Goal: Transaction & Acquisition: Purchase product/service

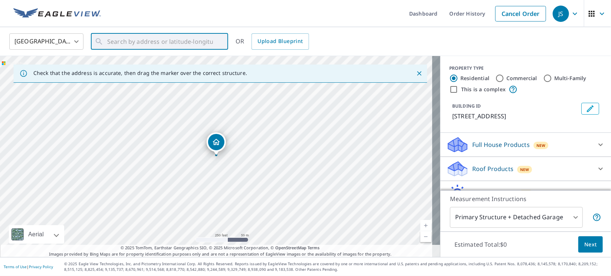
click at [182, 39] on input "text" at bounding box center [160, 41] width 106 height 21
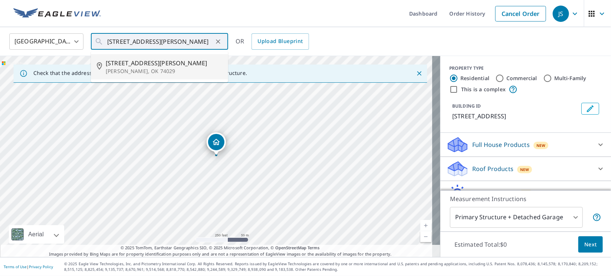
click at [127, 64] on span "749 Hess St" at bounding box center [164, 63] width 117 height 9
type input "749 Hess St Dewey, OK 74029"
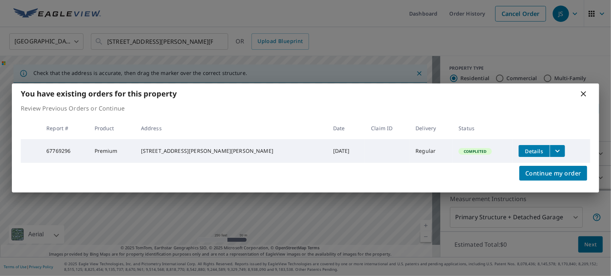
click at [553, 151] on icon "filesDropdownBtn-67769296" at bounding box center [557, 151] width 9 height 9
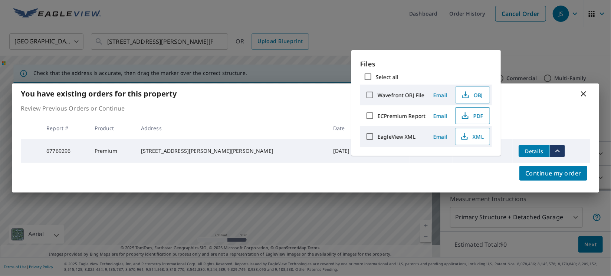
click at [472, 117] on span "PDF" at bounding box center [472, 115] width 24 height 9
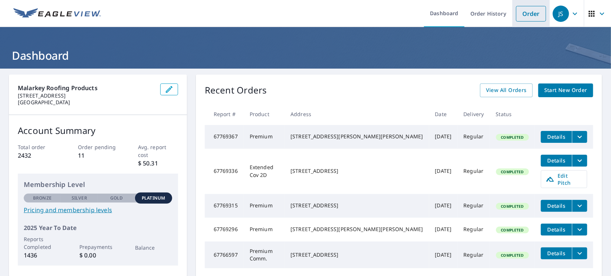
click at [528, 16] on link "Order" at bounding box center [531, 14] width 30 height 16
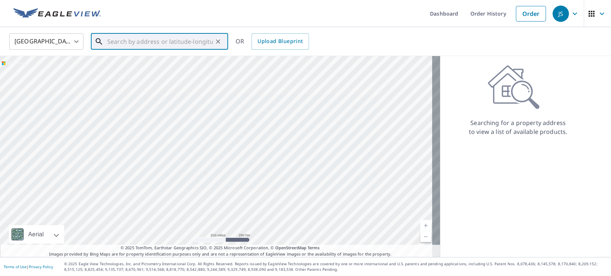
paste input "810426 S 3410 Rd"
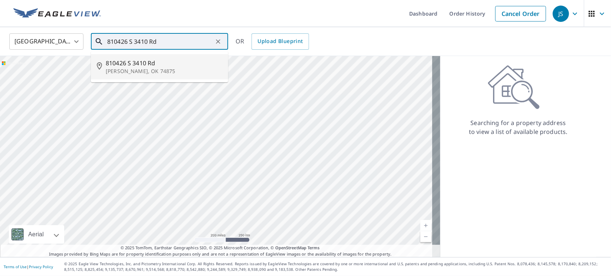
click at [140, 67] on span "810426 S 3410 Rd" at bounding box center [164, 63] width 117 height 9
type input "810426 S 3410 Rd Tryon, OK 74875"
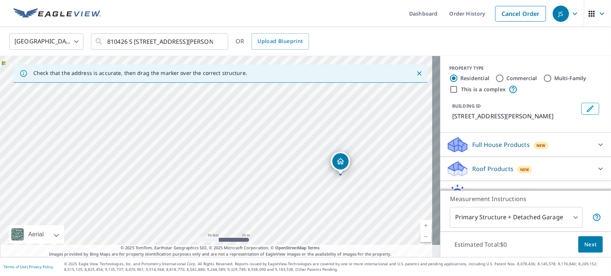
drag, startPoint x: 166, startPoint y: 162, endPoint x: 301, endPoint y: 176, distance: 135.8
click at [301, 176] on div "810426 S 3410 Rd Tryon, OK 74875" at bounding box center [220, 156] width 441 height 201
drag, startPoint x: 343, startPoint y: 133, endPoint x: 255, endPoint y: 159, distance: 91.7
click at [255, 159] on div "810426 S 3410 Rd Tryon, OK 74875" at bounding box center [220, 156] width 441 height 201
drag, startPoint x: 404, startPoint y: 86, endPoint x: 229, endPoint y: 144, distance: 184.1
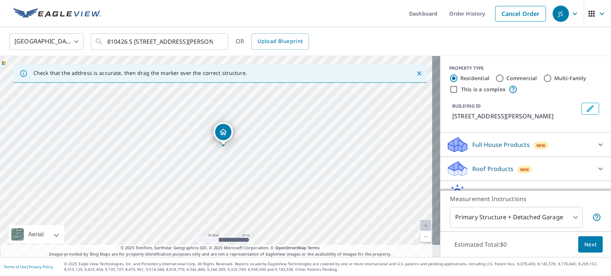
click at [472, 167] on p "Roof Products" at bounding box center [492, 168] width 41 height 9
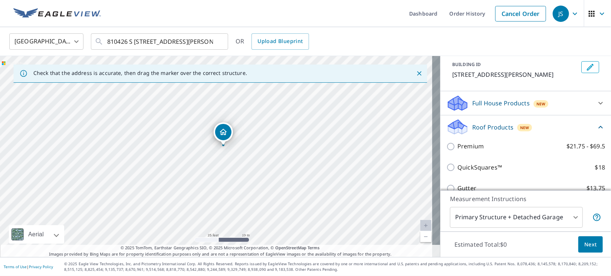
scroll to position [55, 0]
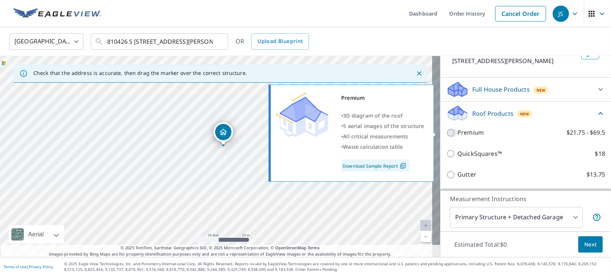
click at [446, 134] on input "Premium $21.75 - $69.5" at bounding box center [451, 132] width 11 height 9
checkbox input "true"
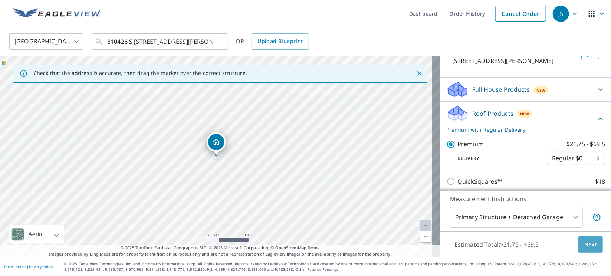
click at [585, 244] on span "Next" at bounding box center [591, 244] width 13 height 9
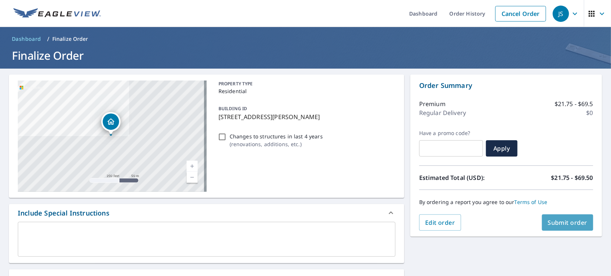
click at [553, 226] on span "Submit order" at bounding box center [568, 223] width 40 height 8
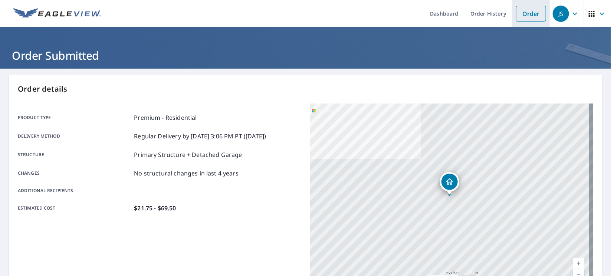
click at [526, 6] on link "Order" at bounding box center [531, 14] width 30 height 16
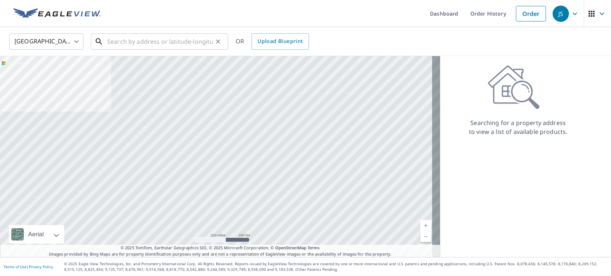
click at [184, 45] on input "text" at bounding box center [160, 41] width 106 height 21
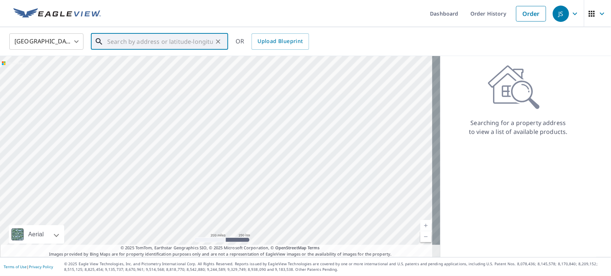
paste input "104 Oakmont Cir"
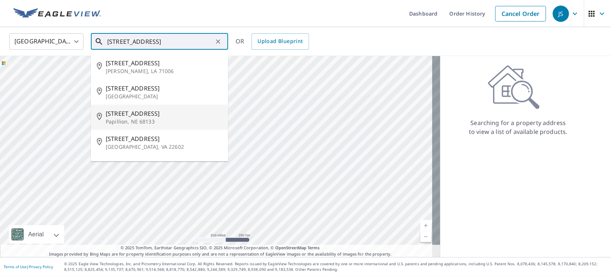
click at [129, 124] on p "Papillion, NE 68133" at bounding box center [164, 121] width 117 height 7
type input "104 Oakmont Cir Papillion, NE 68133"
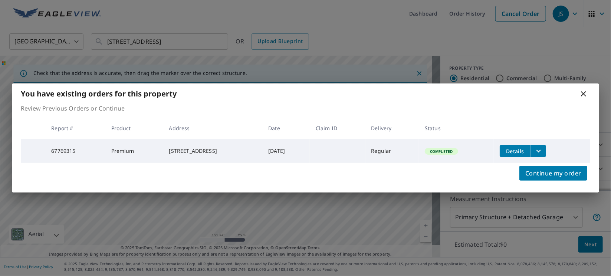
click at [541, 147] on icon "filesDropdownBtn-67769315" at bounding box center [538, 151] width 9 height 9
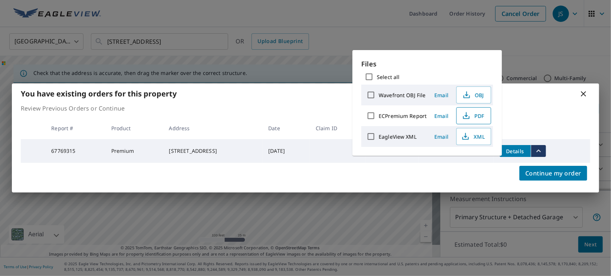
click at [468, 114] on icon "button" at bounding box center [466, 115] width 9 height 9
click at [592, 35] on div "You have existing orders for this property Review Previous Orders or Continue R…" at bounding box center [305, 138] width 611 height 276
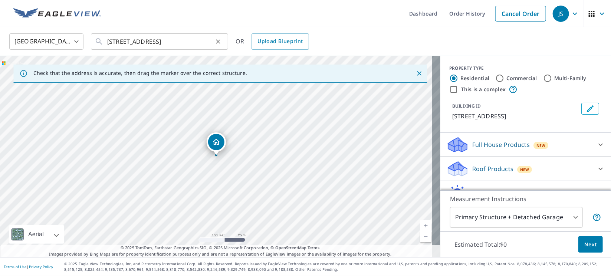
click at [219, 43] on icon "Clear" at bounding box center [218, 41] width 4 height 4
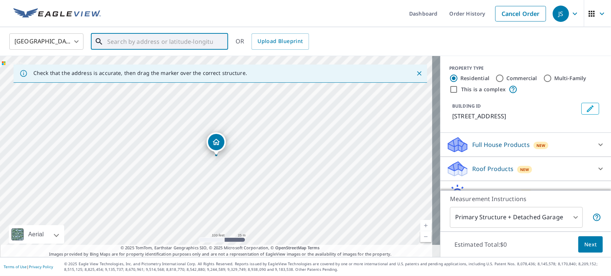
click at [194, 42] on input "text" at bounding box center [160, 41] width 106 height 21
paste input "1629 S 9th Ave"
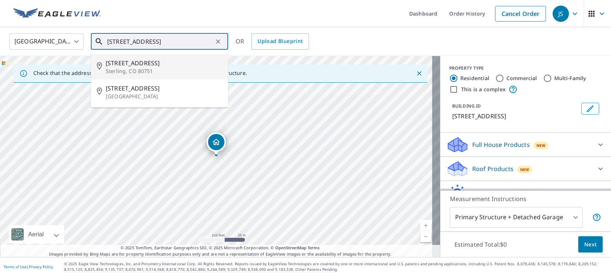
click at [135, 65] on span "1629 S 9th Ave" at bounding box center [164, 63] width 117 height 9
type input "1629 S 9th Ave Sterling, CO 80751"
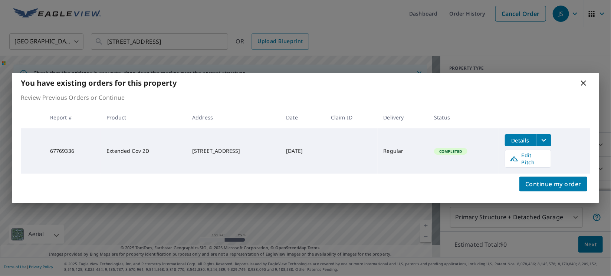
click at [584, 86] on icon at bounding box center [583, 83] width 5 height 5
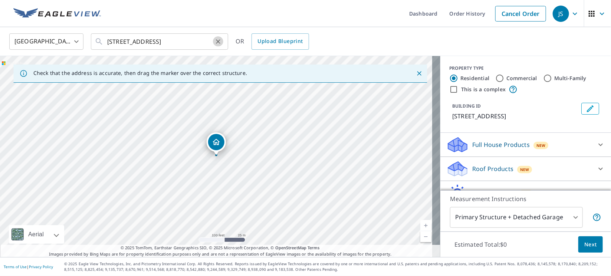
click at [216, 39] on icon "Clear" at bounding box center [218, 41] width 7 height 7
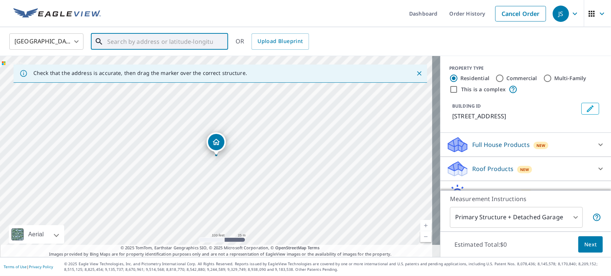
click at [189, 44] on input "text" at bounding box center [160, 41] width 106 height 21
paste input "19994 CR N"
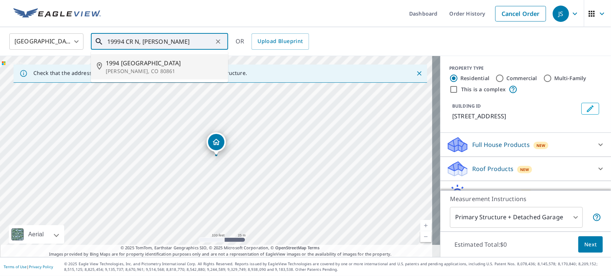
click at [117, 63] on span "1994 County Road N" at bounding box center [164, 63] width 117 height 9
type input "1994 County Road N Vona, CO 80861"
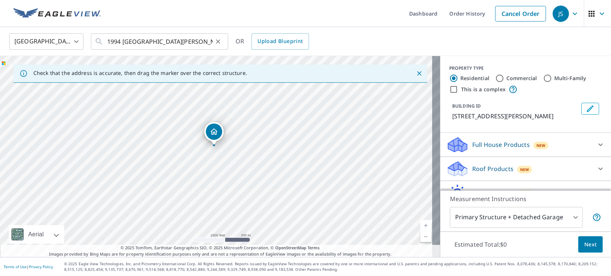
click at [216, 42] on icon "Clear" at bounding box center [218, 41] width 7 height 7
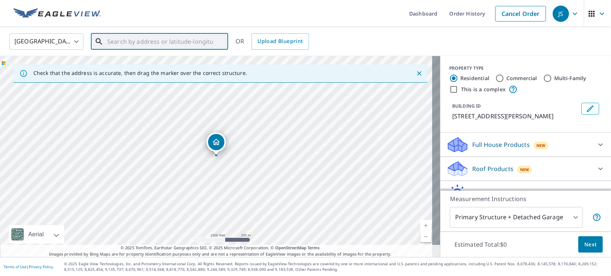
click at [181, 42] on input "text" at bounding box center [160, 41] width 106 height 21
paste input "39.21437325859711, -102.80028022453781"
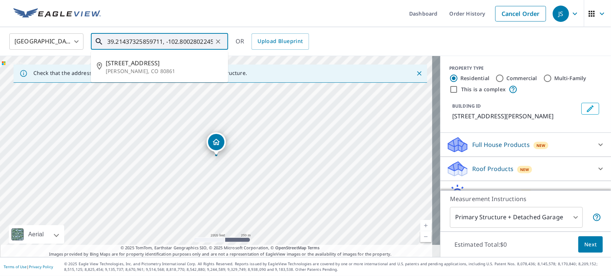
scroll to position [0, 16]
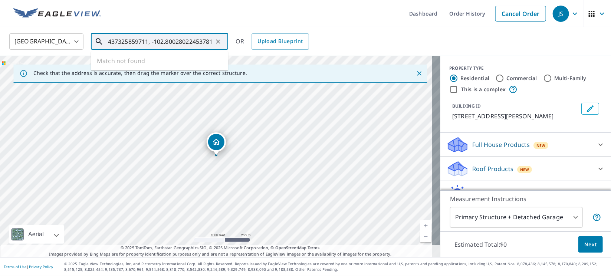
type input "39.21437325859711, -102.80028022453781"
click at [219, 10] on ul "Dashboard Order History Cancel Order" at bounding box center [327, 13] width 445 height 27
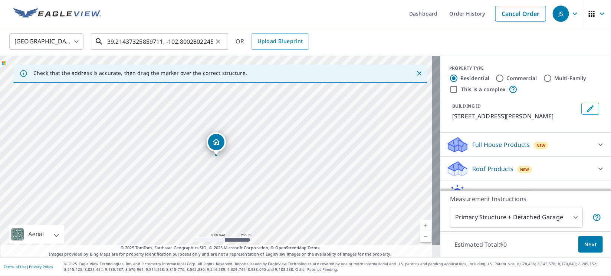
click at [212, 42] on input "39.21437325859711, -102.80028022453781" at bounding box center [160, 41] width 106 height 21
drag, startPoint x: 176, startPoint y: 153, endPoint x: 280, endPoint y: 115, distance: 111.2
click at [472, 164] on p "Roof Products" at bounding box center [492, 168] width 41 height 9
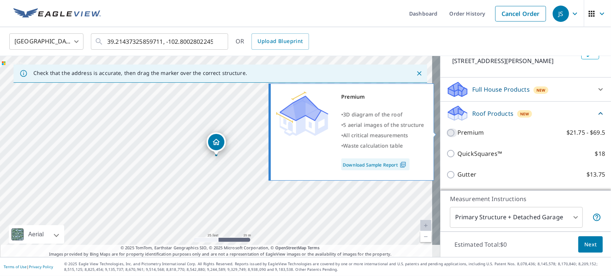
click at [446, 129] on input "Premium $21.75 - $69.5" at bounding box center [451, 132] width 11 height 9
checkbox input "true"
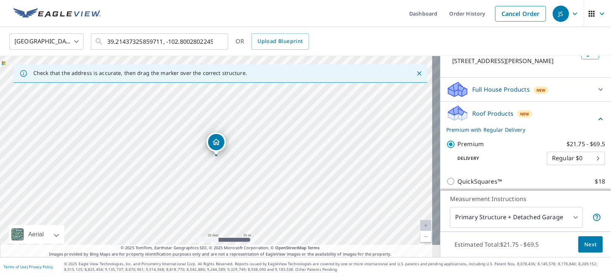
click at [555, 216] on body "JS JS Dashboard Order History Cancel Order JS United States US ​ 39.21437325859…" at bounding box center [305, 138] width 611 height 276
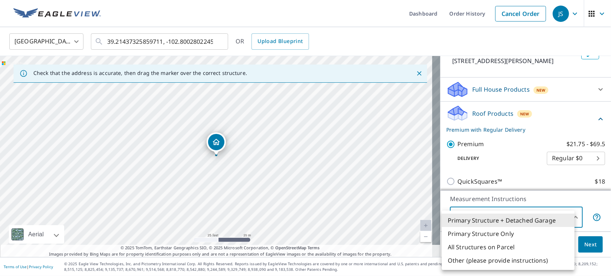
click at [497, 239] on li "Primary Structure Only" at bounding box center [508, 233] width 133 height 13
type input "2"
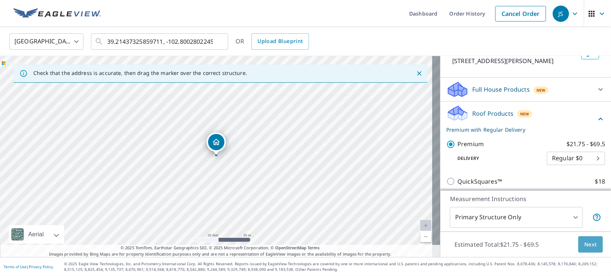
click at [585, 242] on span "Next" at bounding box center [591, 244] width 13 height 9
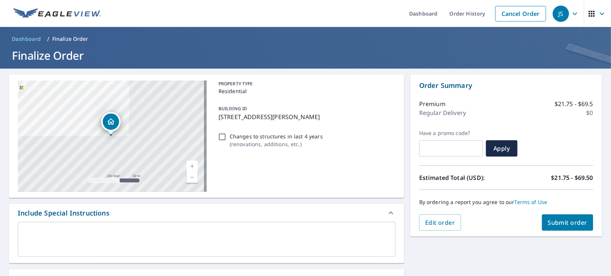
click at [557, 229] on button "Submit order" at bounding box center [568, 223] width 52 height 16
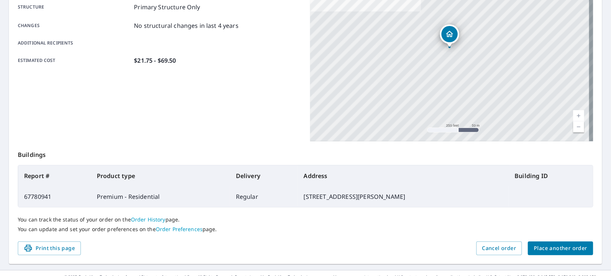
scroll to position [160, 0]
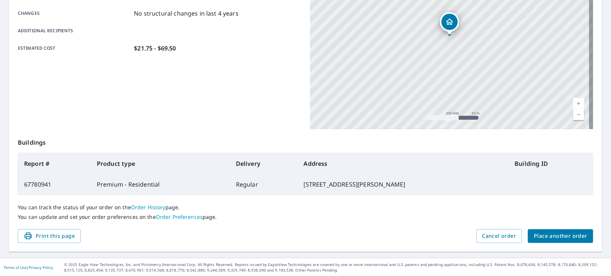
click at [554, 239] on span "Place another order" at bounding box center [560, 236] width 53 height 9
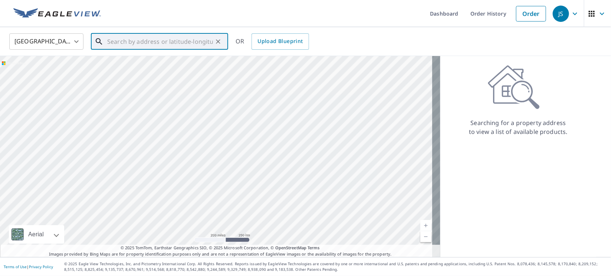
click at [169, 42] on input "text" at bounding box center [160, 41] width 106 height 21
paste input "7437 E 97th St"
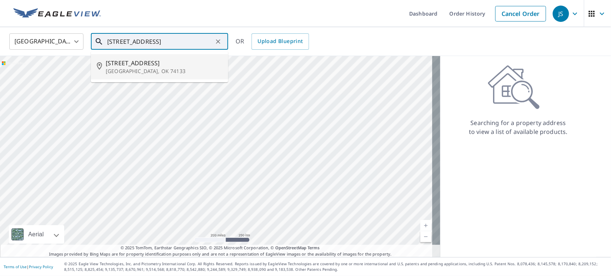
click at [126, 65] on span "7437 E 97th St" at bounding box center [164, 63] width 117 height 9
type input "7437 E 97th St Tulsa, OK 74133"
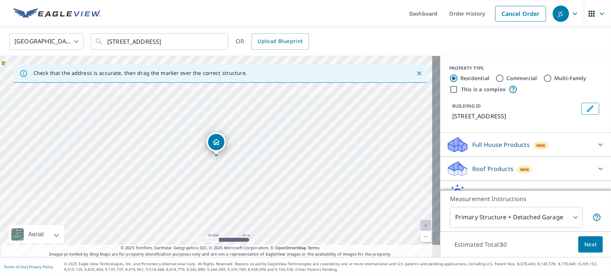
click at [490, 170] on p "Roof Products" at bounding box center [492, 168] width 41 height 9
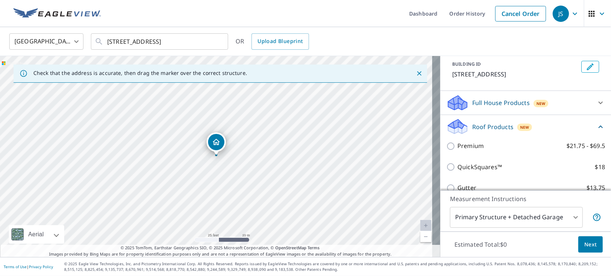
scroll to position [55, 0]
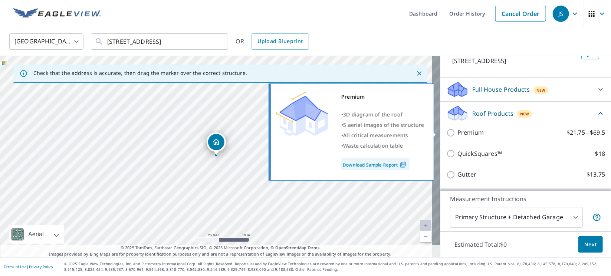
click at [446, 133] on input "Premium $21.75 - $69.5" at bounding box center [451, 132] width 11 height 9
checkbox input "true"
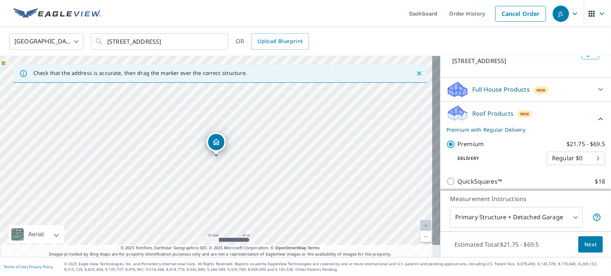
click at [585, 243] on span "Next" at bounding box center [591, 244] width 13 height 9
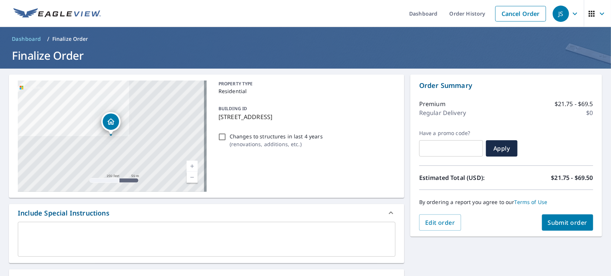
click at [567, 221] on span "Submit order" at bounding box center [568, 223] width 40 height 8
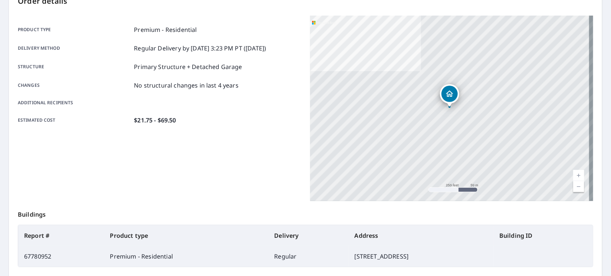
scroll to position [160, 0]
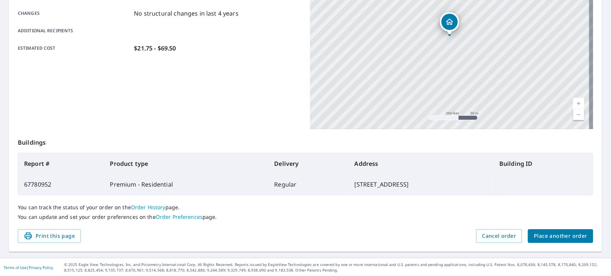
click at [539, 236] on span "Place another order" at bounding box center [560, 236] width 53 height 9
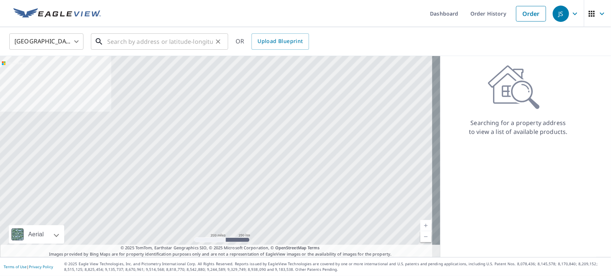
click at [160, 45] on input "text" at bounding box center [160, 41] width 106 height 21
paste input "411 n 12th st"
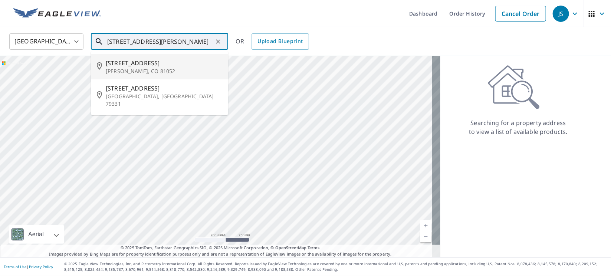
click at [114, 60] on span "411 N 12th St" at bounding box center [164, 63] width 117 height 9
type input "411 N 12th St Lamar, CO 81052"
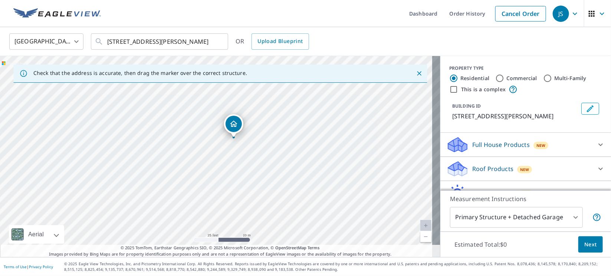
click at [478, 167] on p "Roof Products" at bounding box center [492, 168] width 41 height 9
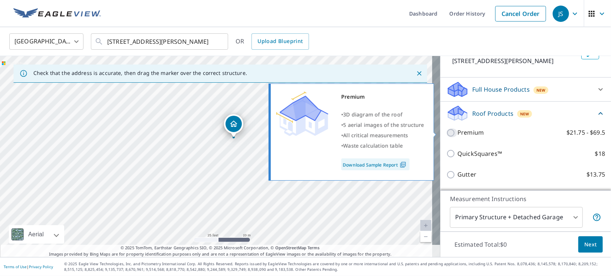
click at [446, 132] on input "Premium $21.75 - $69.5" at bounding box center [451, 132] width 11 height 9
checkbox input "true"
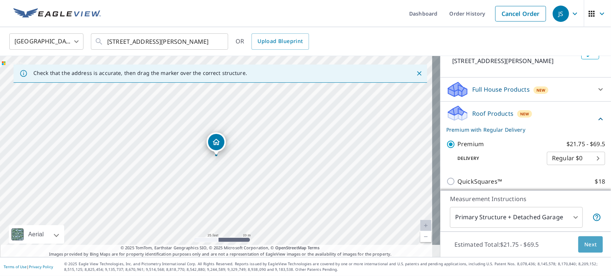
click at [585, 242] on span "Next" at bounding box center [591, 244] width 13 height 9
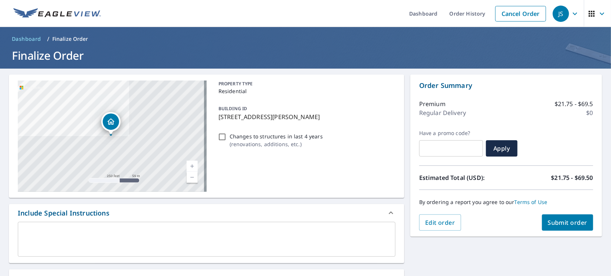
click at [554, 225] on span "Submit order" at bounding box center [568, 223] width 40 height 8
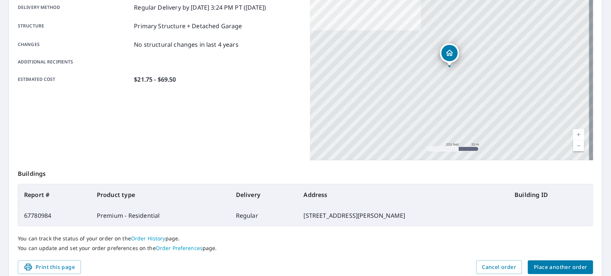
scroll to position [160, 0]
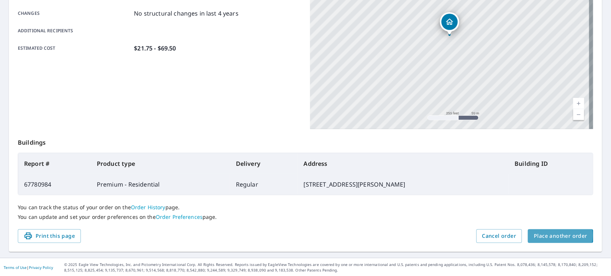
click at [545, 235] on span "Place another order" at bounding box center [560, 236] width 53 height 9
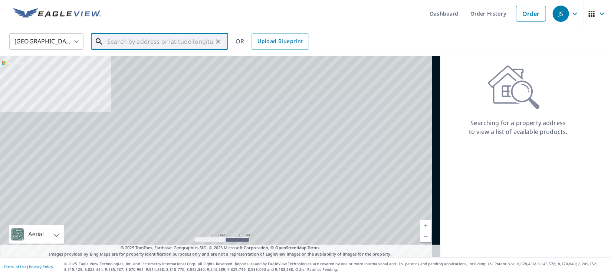
click at [167, 44] on input "text" at bounding box center [160, 41] width 106 height 21
paste input "42475 180th Street"
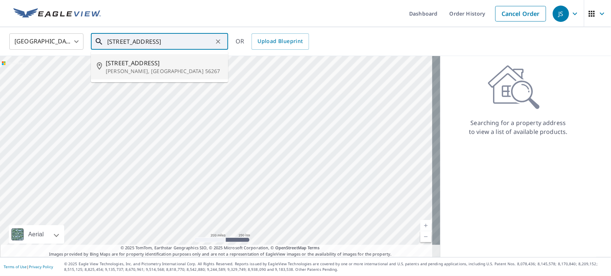
drag, startPoint x: 122, startPoint y: 70, endPoint x: 122, endPoint y: 66, distance: 4.1
click at [122, 66] on div "42475 180th St Morris, MN 56267" at bounding box center [164, 67] width 117 height 16
type input "42475 180th St Morris, MN 56267"
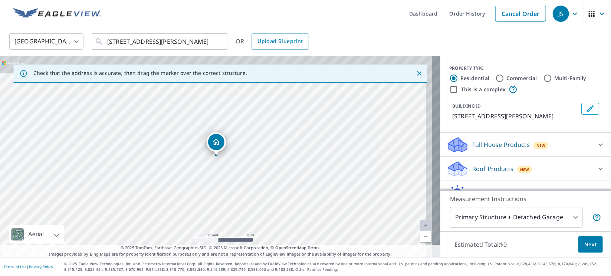
drag, startPoint x: 221, startPoint y: 128, endPoint x: 236, endPoint y: 140, distance: 19.1
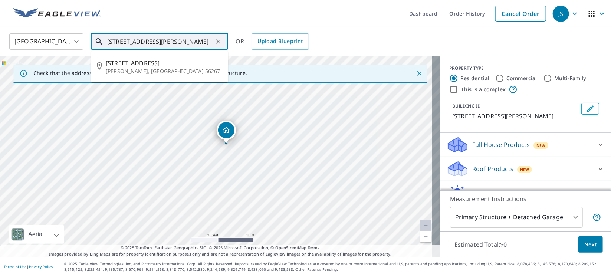
click at [206, 42] on input "42475 180th St Morris, MN 56267" at bounding box center [160, 41] width 106 height 21
click at [136, 62] on span "42475 180th St" at bounding box center [164, 63] width 117 height 9
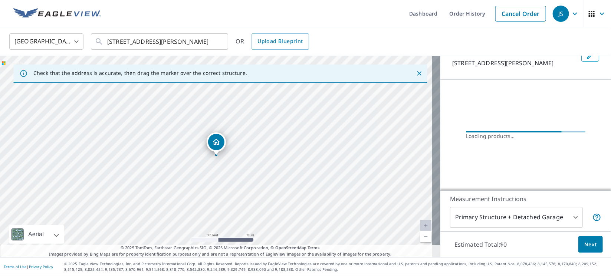
scroll to position [39, 0]
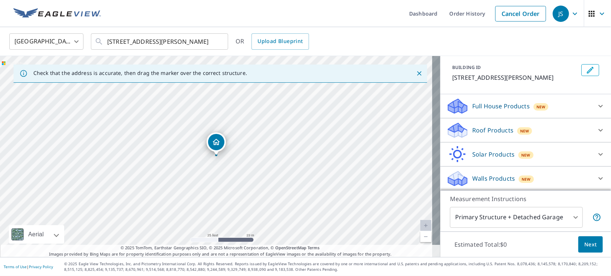
click at [485, 131] on p "Roof Products" at bounding box center [492, 130] width 41 height 9
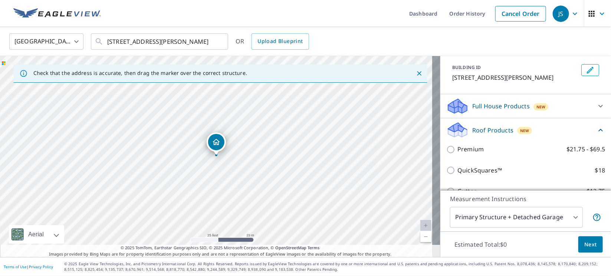
scroll to position [94, 0]
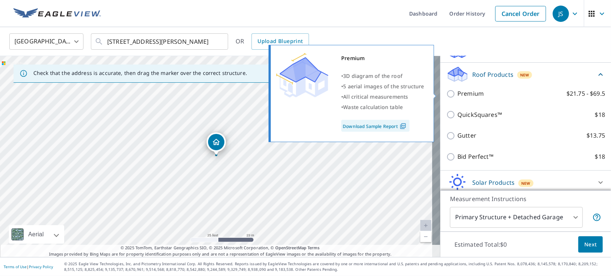
click at [446, 95] on input "Premium $21.75 - $69.5" at bounding box center [451, 93] width 11 height 9
checkbox input "true"
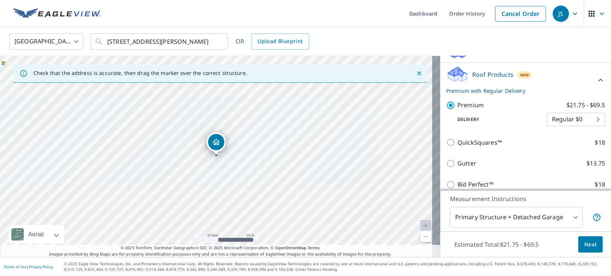
click at [553, 216] on body "JS JS Dashboard Order History Cancel Order JS United States US ​ 42475 180th St…" at bounding box center [305, 138] width 611 height 276
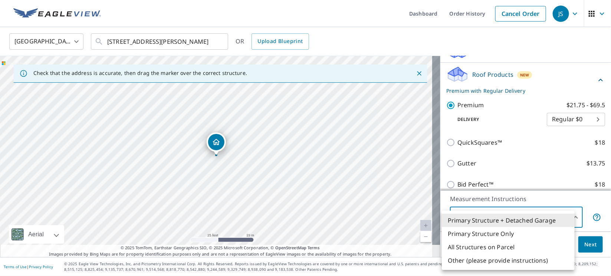
click at [482, 235] on li "Primary Structure Only" at bounding box center [508, 233] width 133 height 13
type input "2"
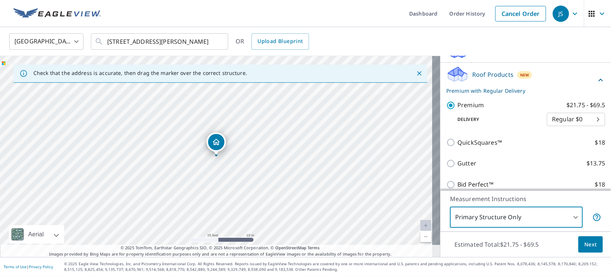
click at [585, 242] on span "Next" at bounding box center [591, 244] width 13 height 9
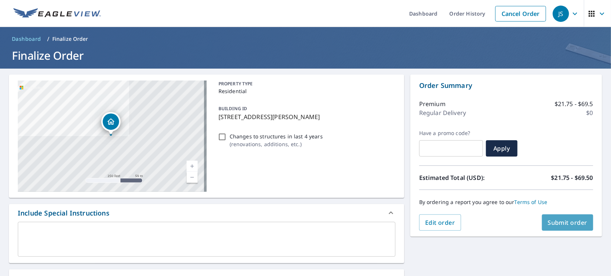
click at [552, 224] on span "Submit order" at bounding box center [568, 223] width 40 height 8
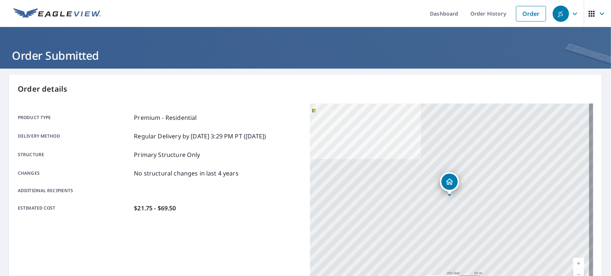
scroll to position [160, 0]
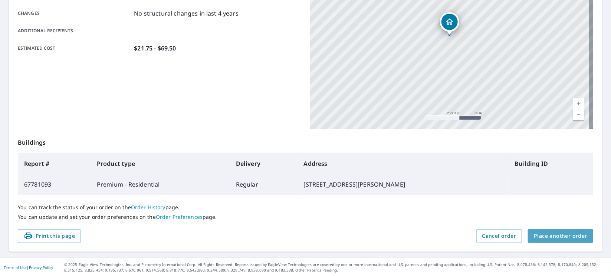
click at [540, 239] on span "Place another order" at bounding box center [560, 236] width 53 height 9
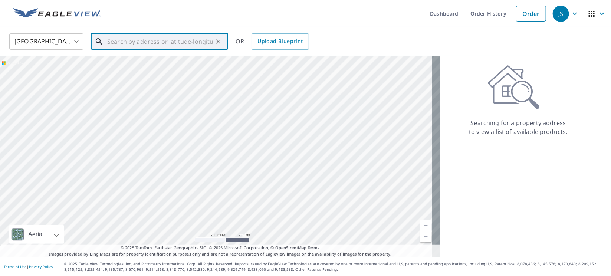
drag, startPoint x: 166, startPoint y: 31, endPoint x: 157, endPoint y: 39, distance: 12.3
paste input "463 E Pisa Dr"
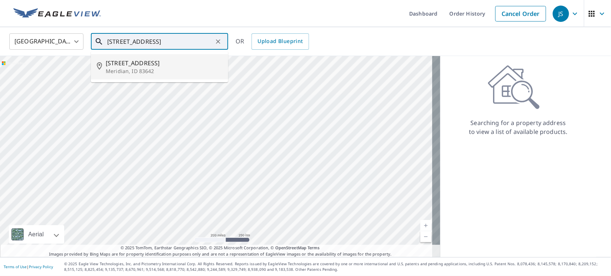
click at [133, 65] on span "463 E Pisa Dr" at bounding box center [164, 63] width 117 height 9
type input "463 E Pisa Dr Meridian, ID 83642"
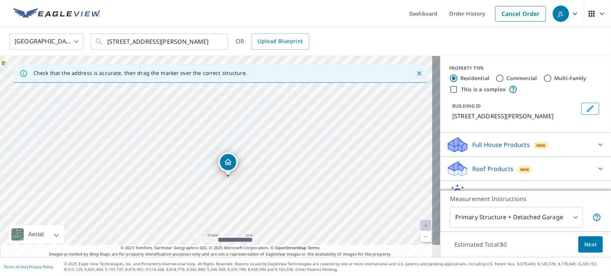
click at [474, 172] on p "Roof Products" at bounding box center [492, 168] width 41 height 9
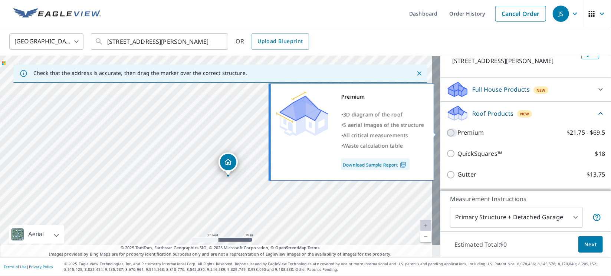
click at [446, 131] on input "Premium $21.75 - $69.5" at bounding box center [451, 132] width 11 height 9
checkbox input "true"
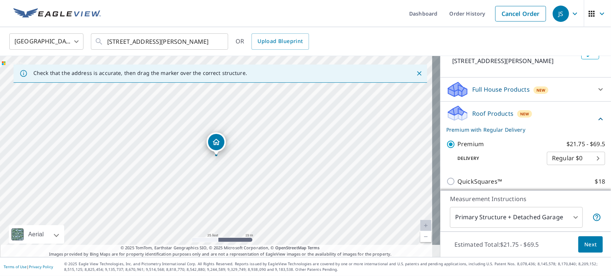
click at [585, 246] on span "Next" at bounding box center [591, 244] width 13 height 9
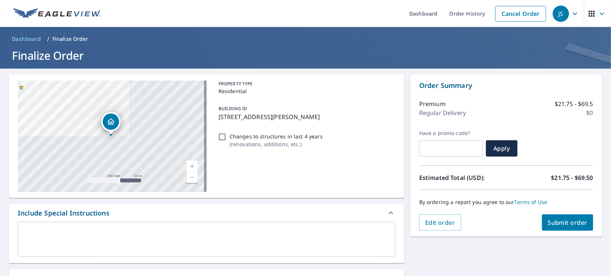
click at [552, 219] on span "Submit order" at bounding box center [568, 223] width 40 height 8
